Goal: Information Seeking & Learning: Learn about a topic

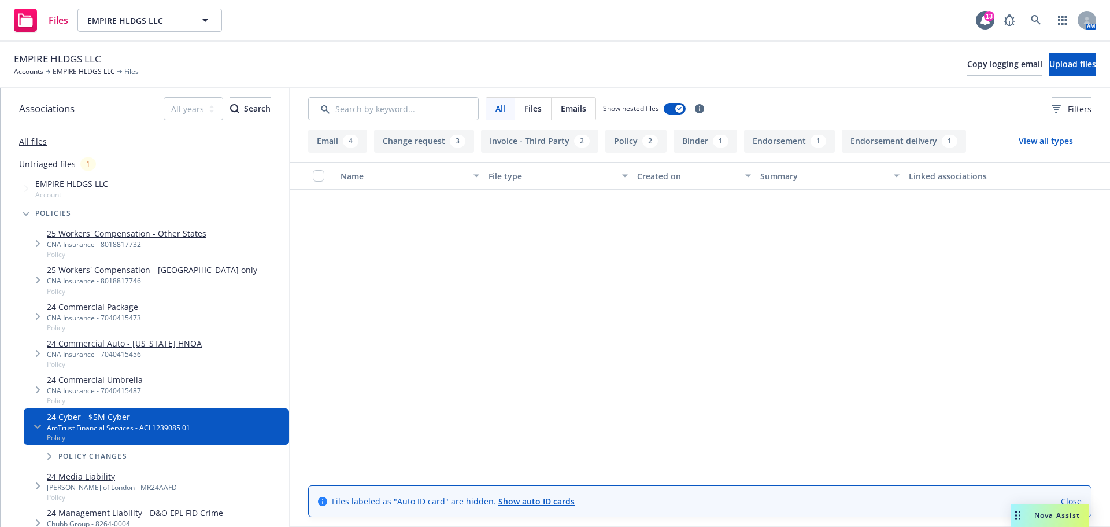
scroll to position [481, 0]
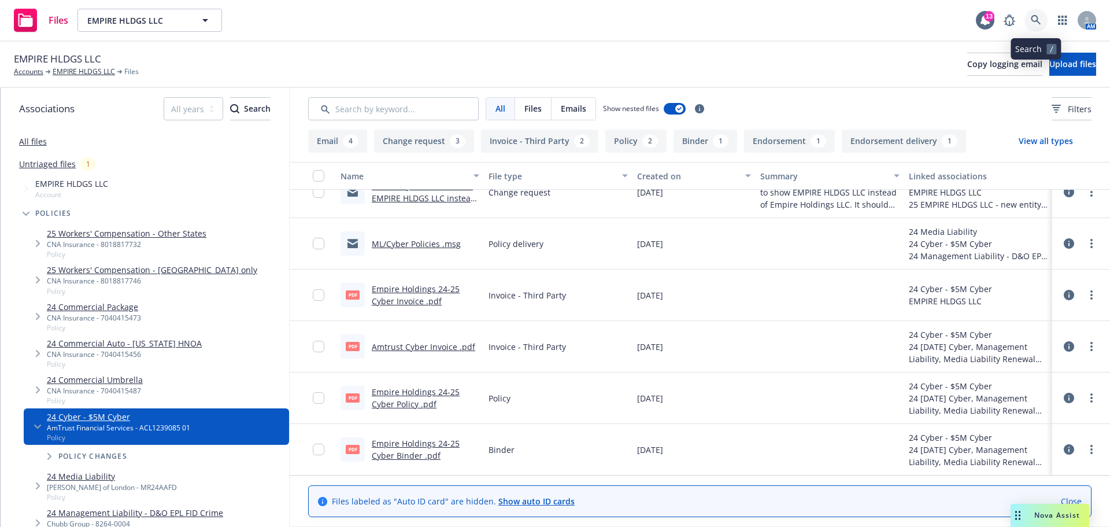
click at [1044, 15] on link at bounding box center [1035, 20] width 23 height 23
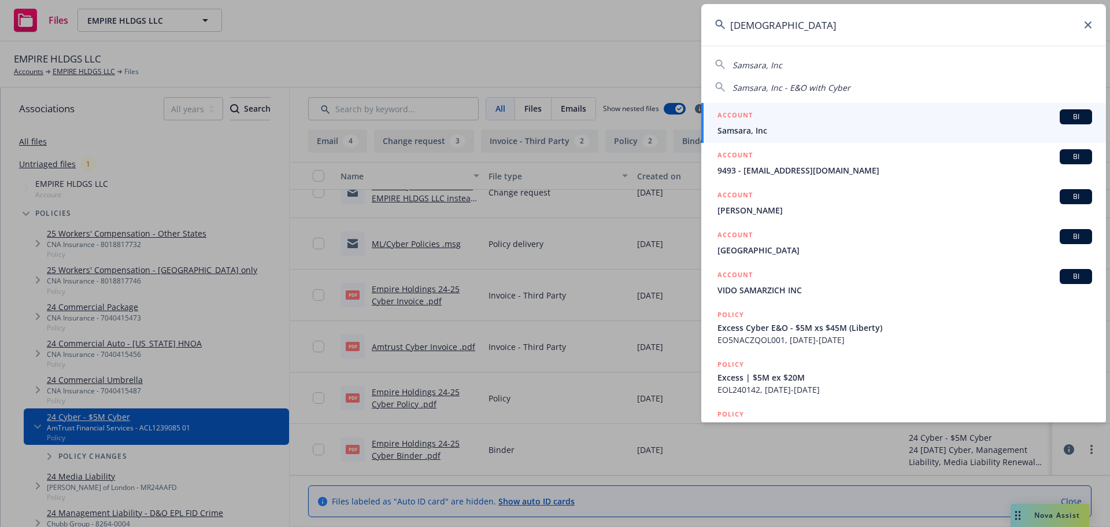
type input "samsara"
click at [790, 123] on div "ACCOUNT BI" at bounding box center [904, 116] width 375 height 15
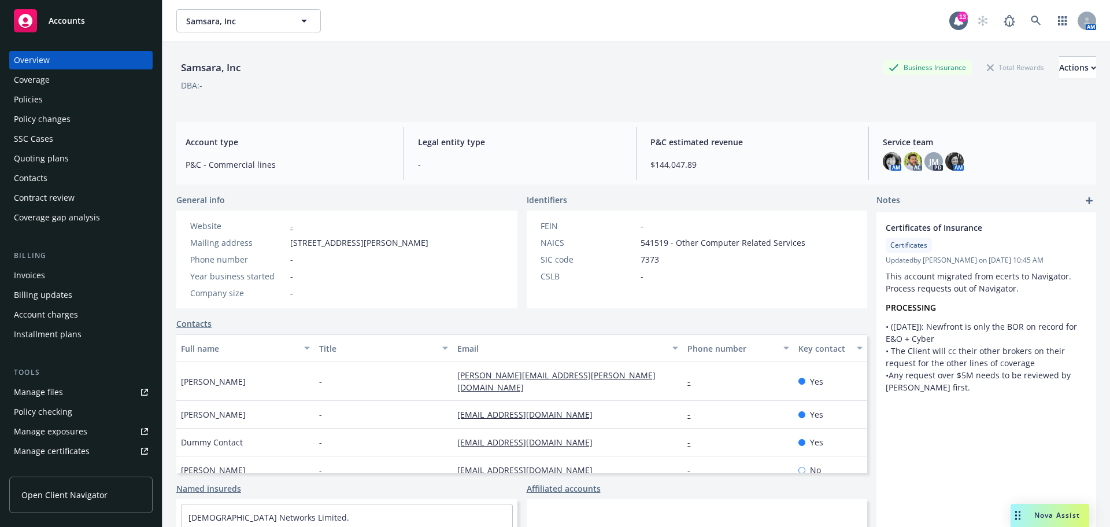
click at [33, 96] on div "Policies" at bounding box center [28, 99] width 29 height 18
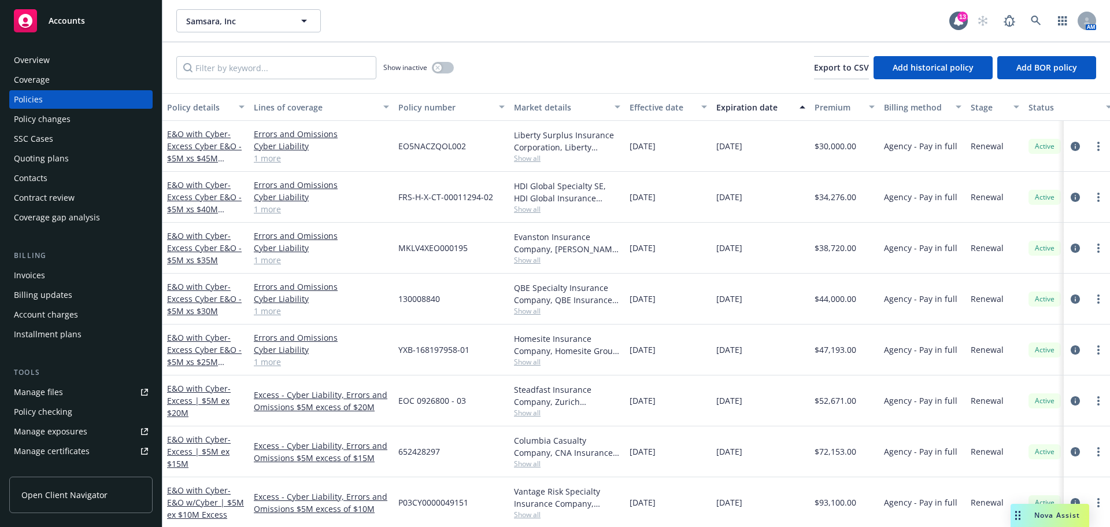
click at [43, 81] on div "Coverage" at bounding box center [32, 80] width 36 height 18
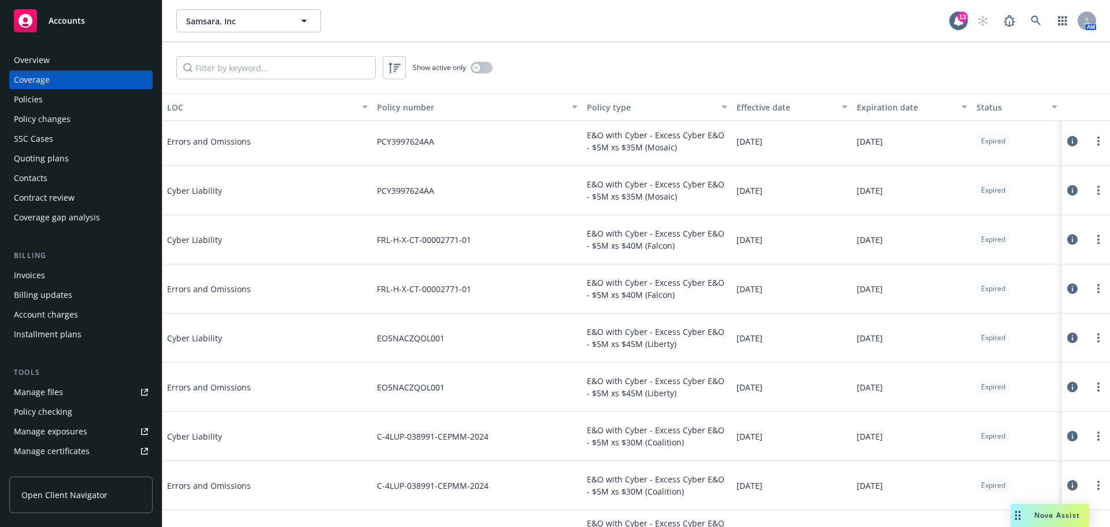
scroll to position [1935, 0]
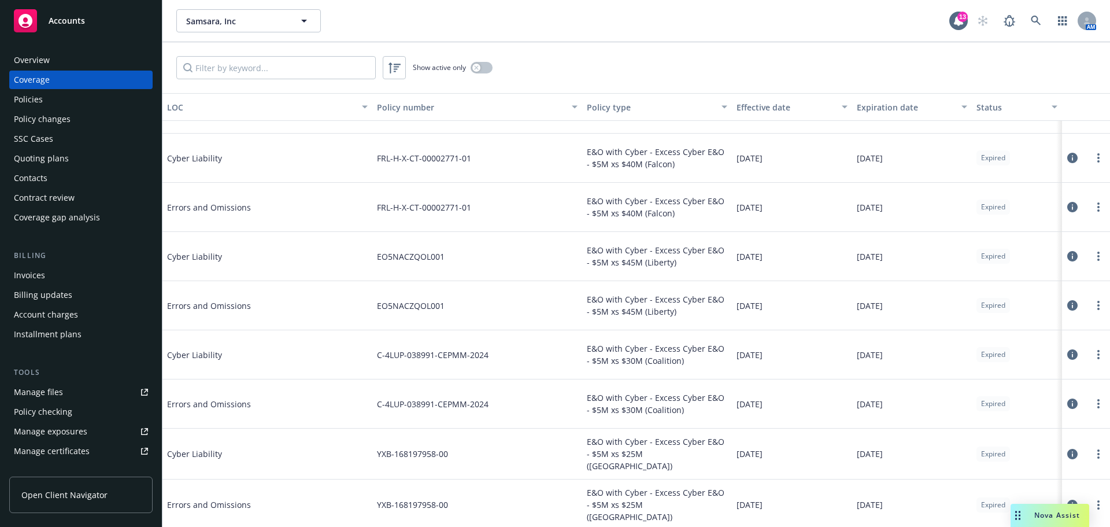
click at [45, 99] on div "Policies" at bounding box center [81, 99] width 134 height 18
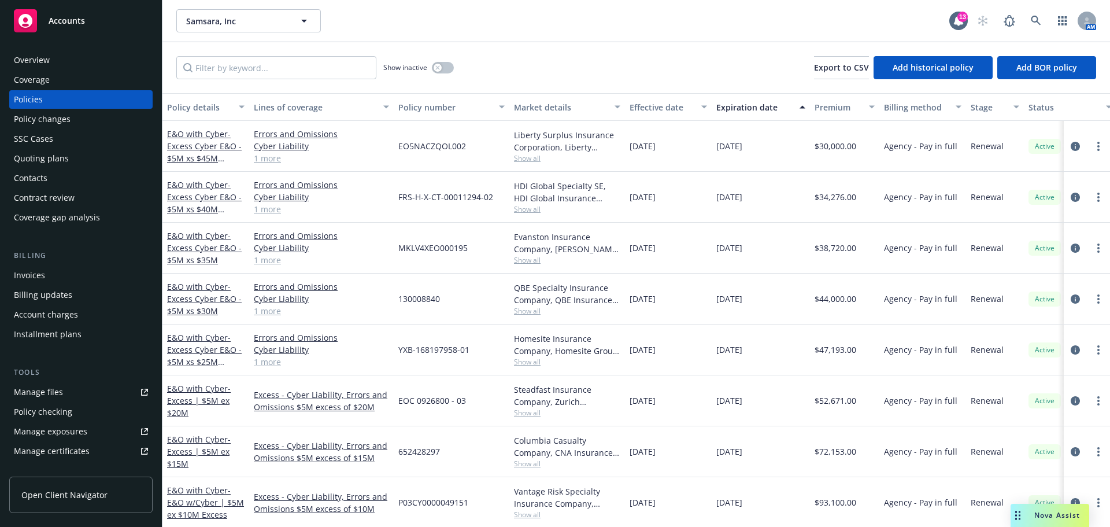
click at [37, 72] on div "Coverage" at bounding box center [32, 80] width 36 height 18
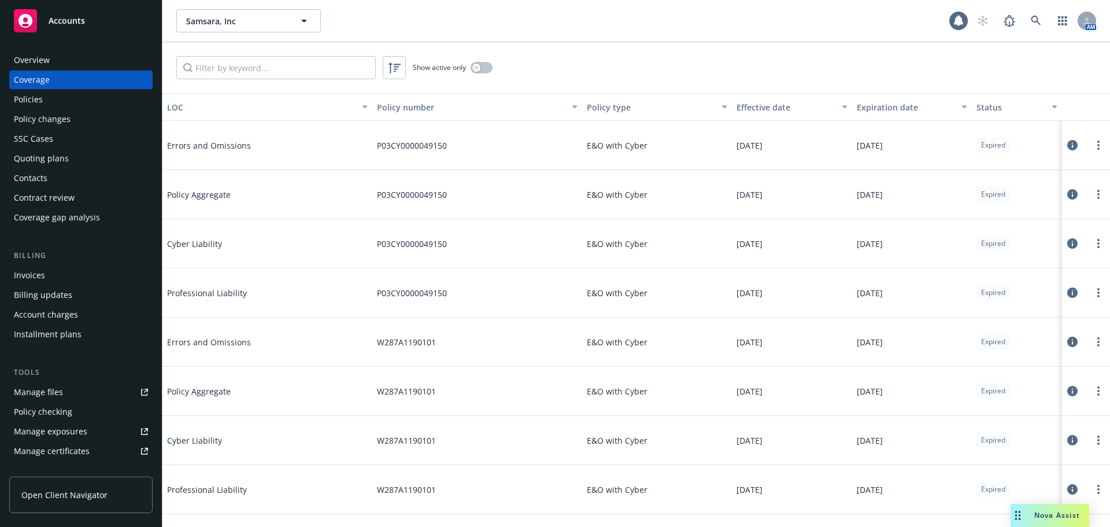
click at [35, 57] on div "Overview" at bounding box center [32, 60] width 36 height 18
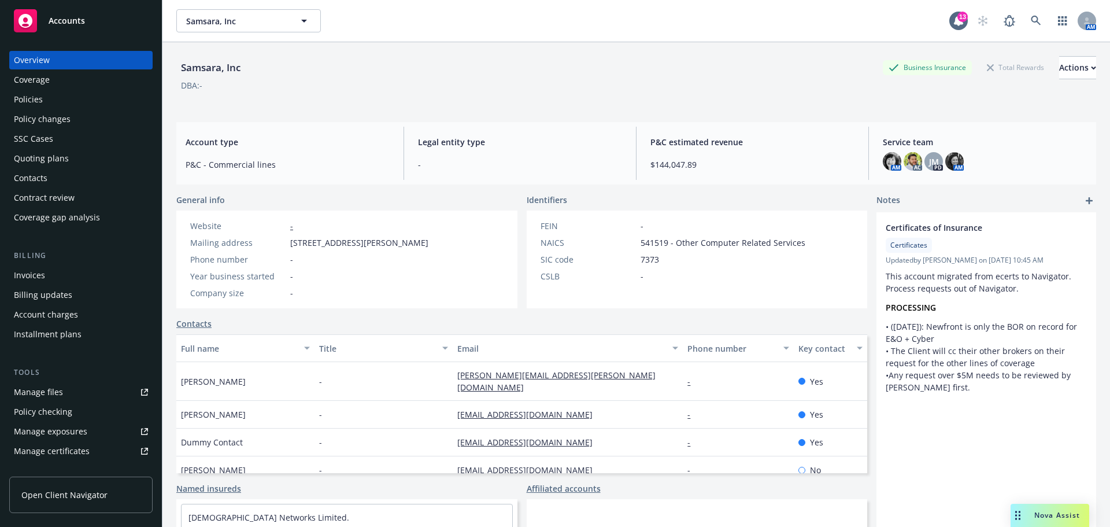
scroll to position [11, 0]
